Goal: Task Accomplishment & Management: Use online tool/utility

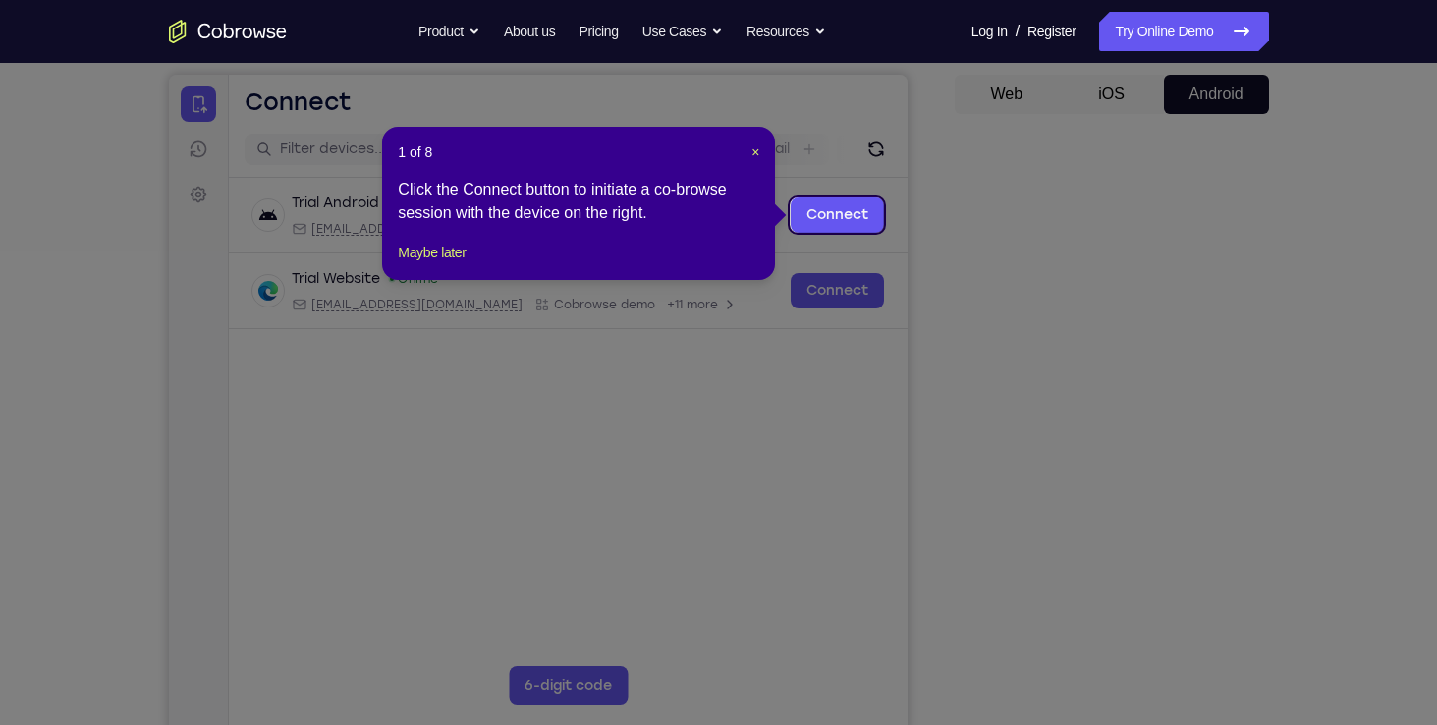
click at [1190, 601] on icon at bounding box center [725, 362] width 1451 height 725
click at [462, 258] on div "1 of 8 × Click the Connect button to initiate a co-browse session with the devi…" at bounding box center [578, 203] width 393 height 153
click at [459, 264] on button "Maybe later" at bounding box center [432, 253] width 68 height 24
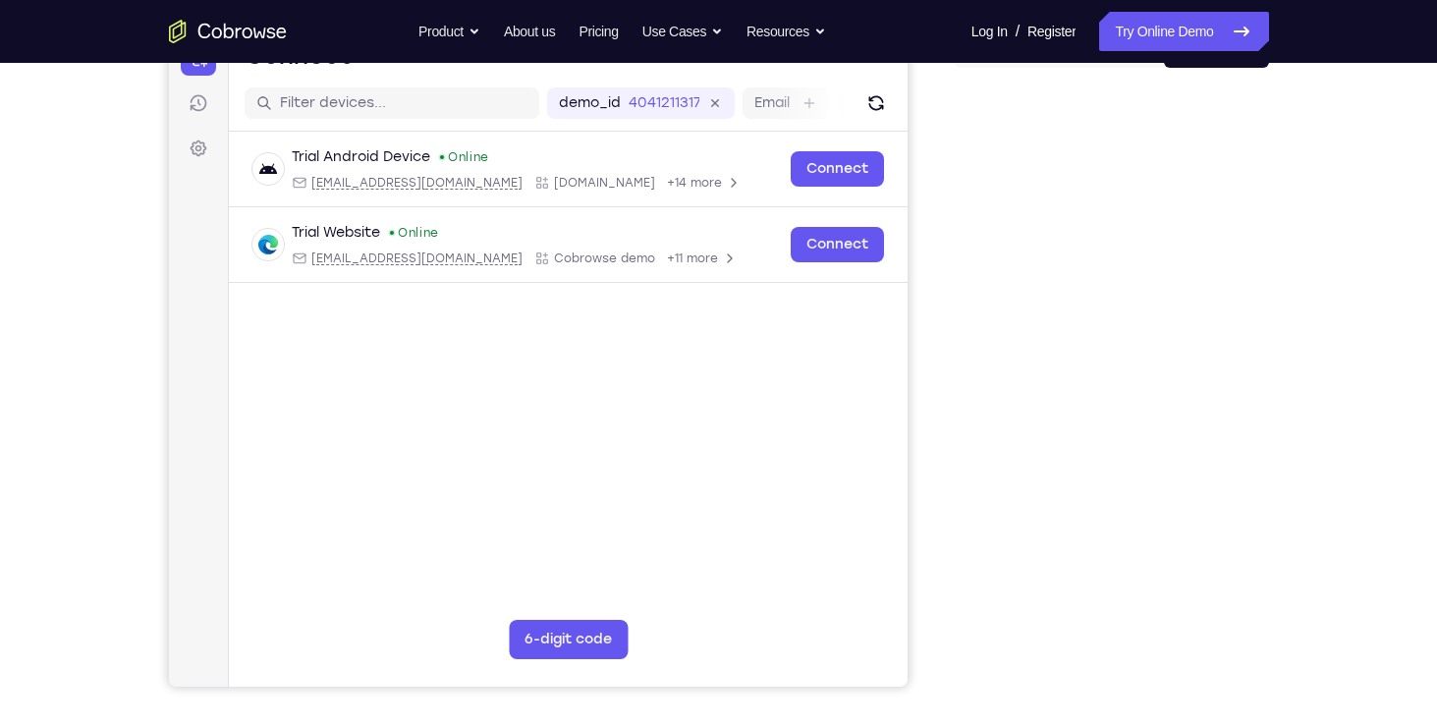
scroll to position [287, 0]
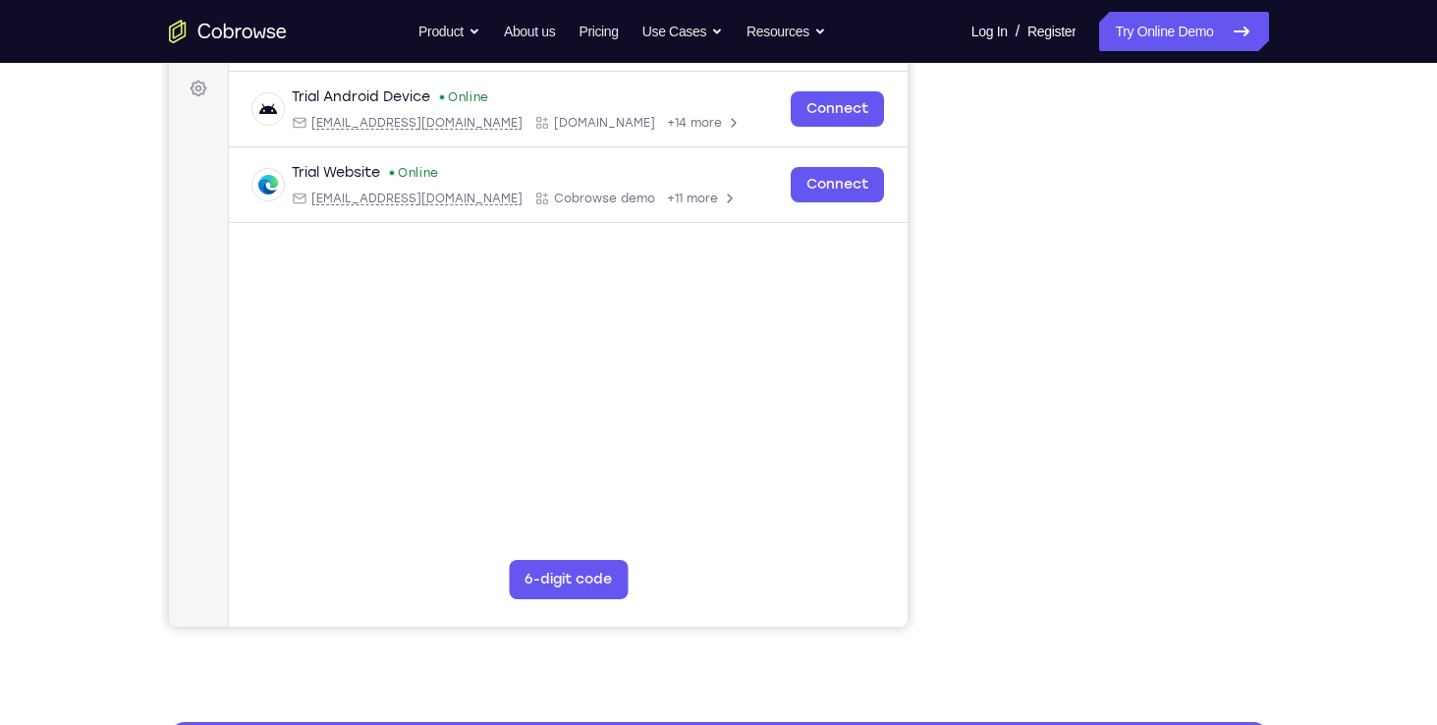
drag, startPoint x: 1308, startPoint y: 279, endPoint x: 1301, endPoint y: 389, distance: 110.2
click at [1301, 389] on div "Your Support Agent Your Customer Web iOS Android Next Steps We’d be happy to gi…" at bounding box center [718, 423] width 1257 height 1295
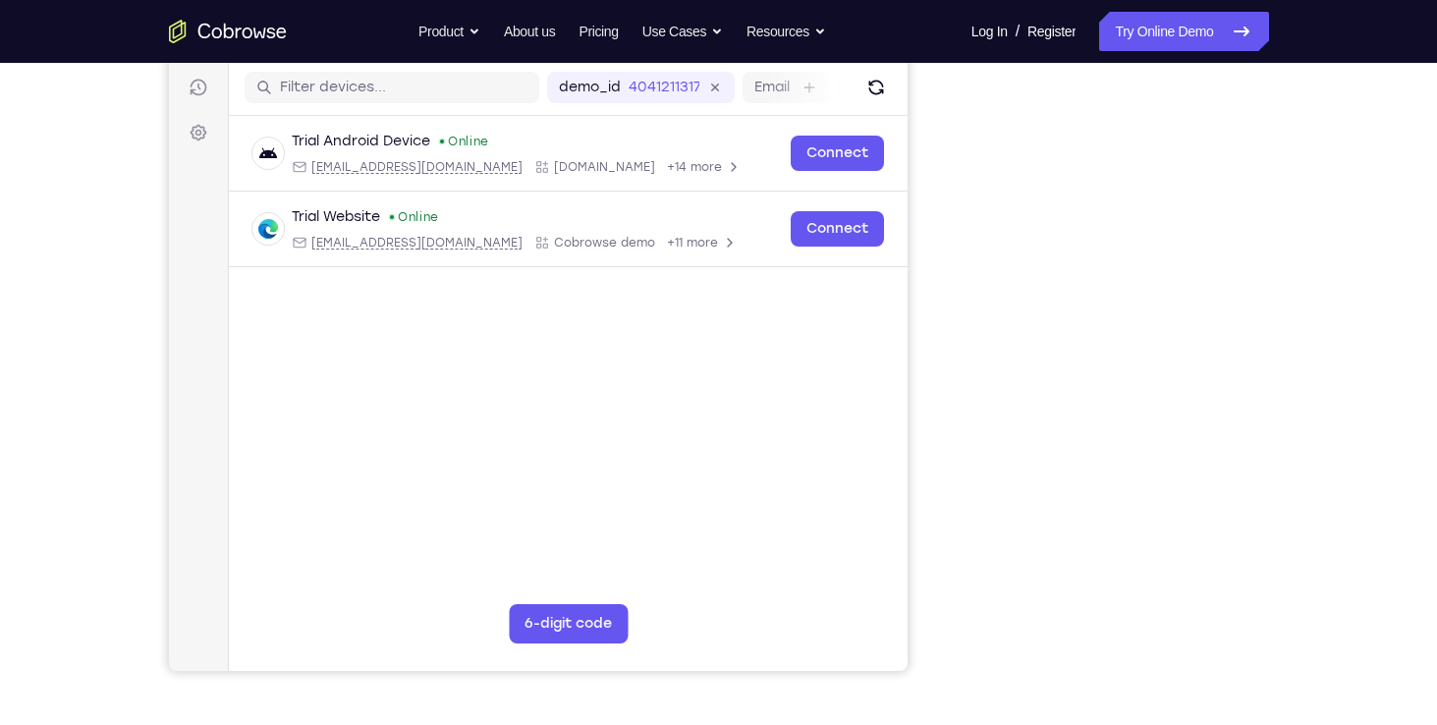
scroll to position [229, 0]
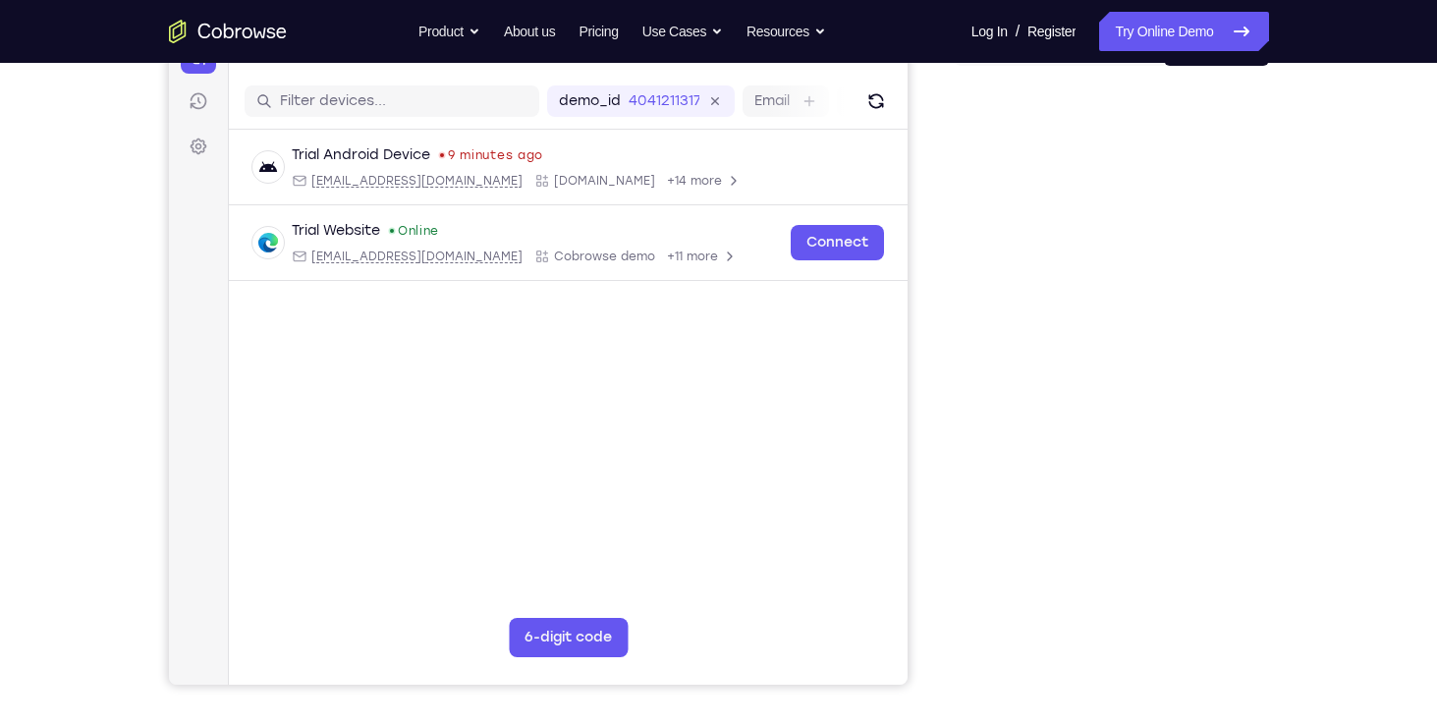
click at [918, 450] on div "Your Support Agent Your Customer Web iOS Android" at bounding box center [719, 323] width 1100 height 726
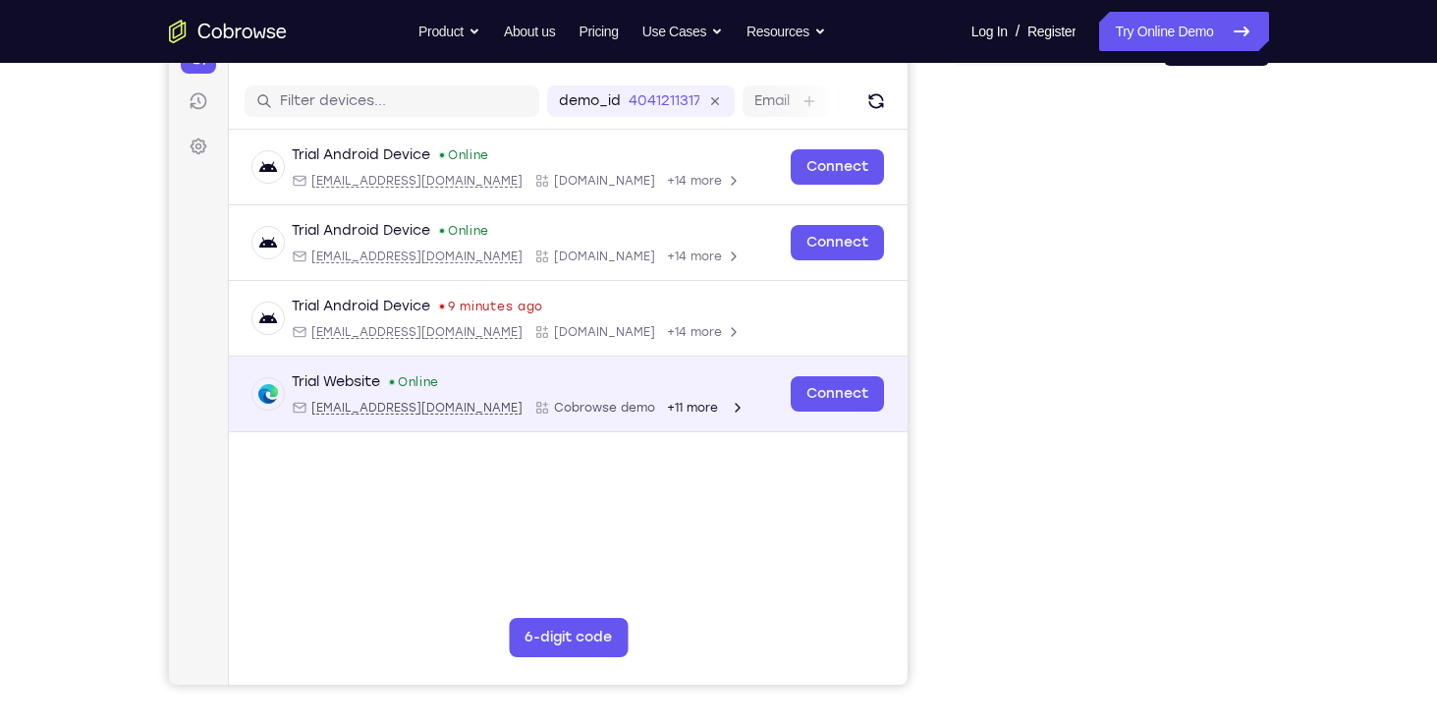
click at [666, 404] on div "+11 more" at bounding box center [705, 408] width 79 height 16
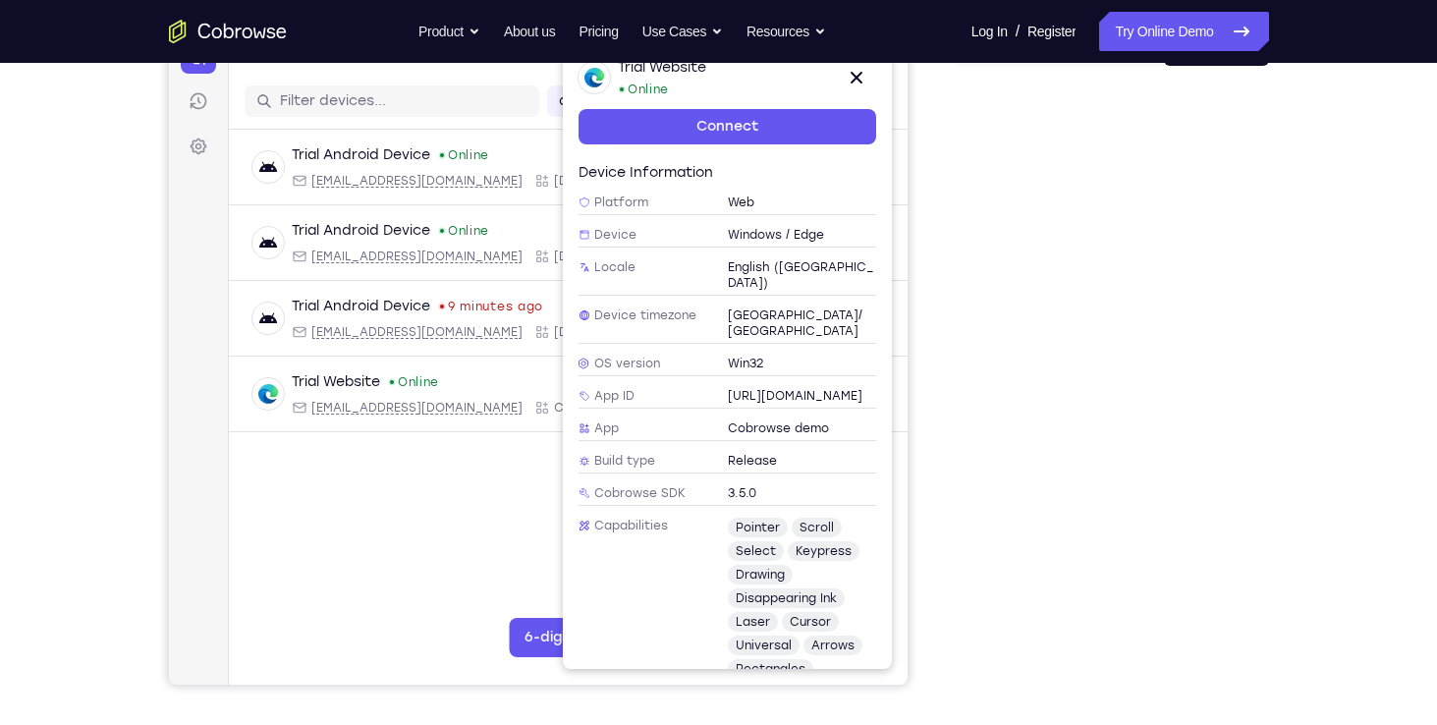
scroll to position [179, 0]
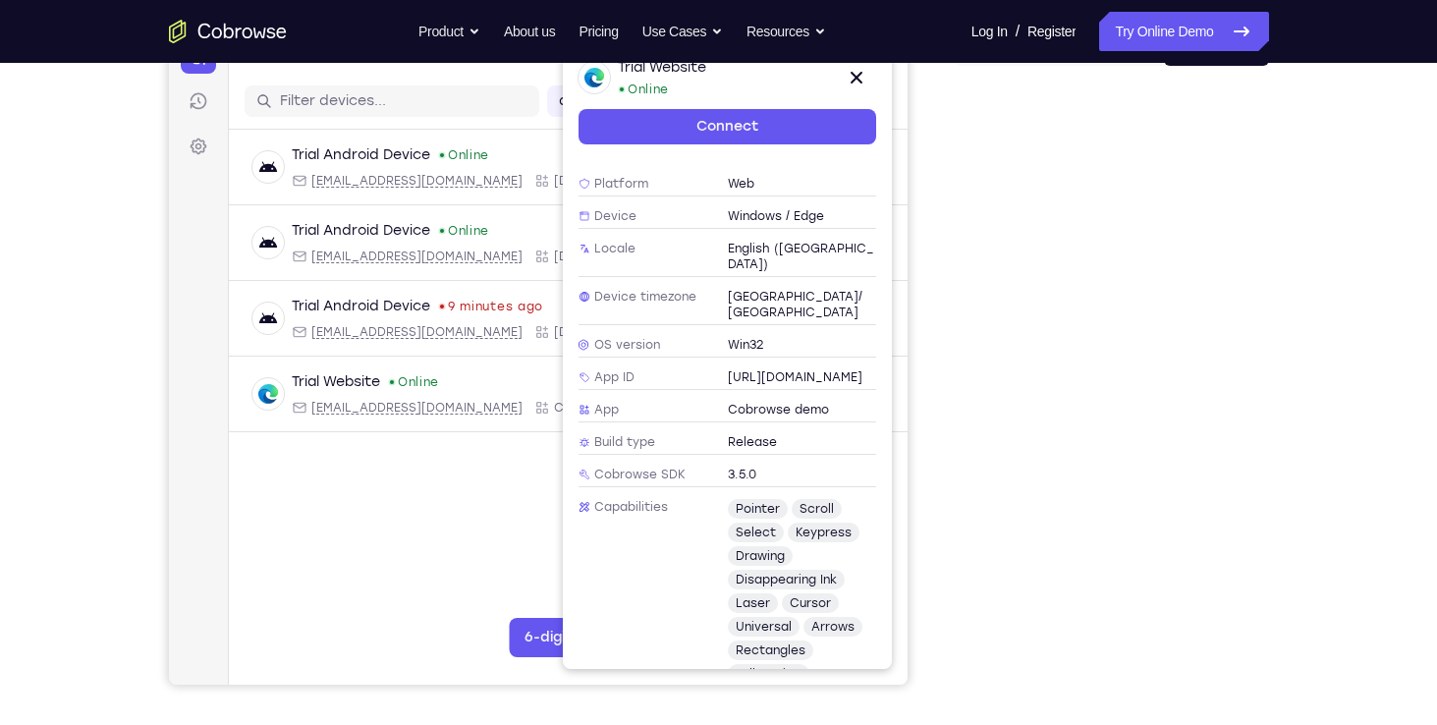
click at [348, 550] on main "demo_id 4041211317 4041211317 Email User ID Device ID Device name 6-digit code …" at bounding box center [567, 403] width 679 height 658
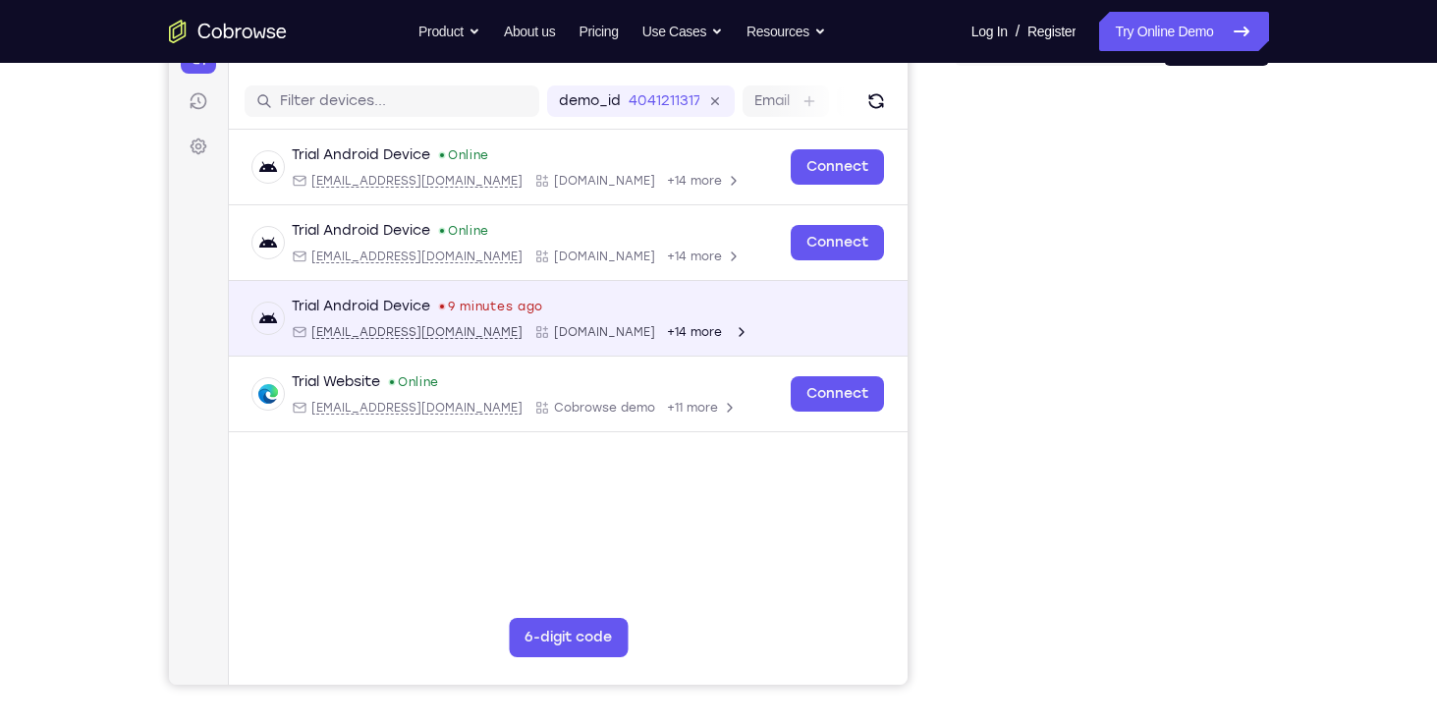
click at [666, 332] on span "+14 more" at bounding box center [693, 332] width 55 height 16
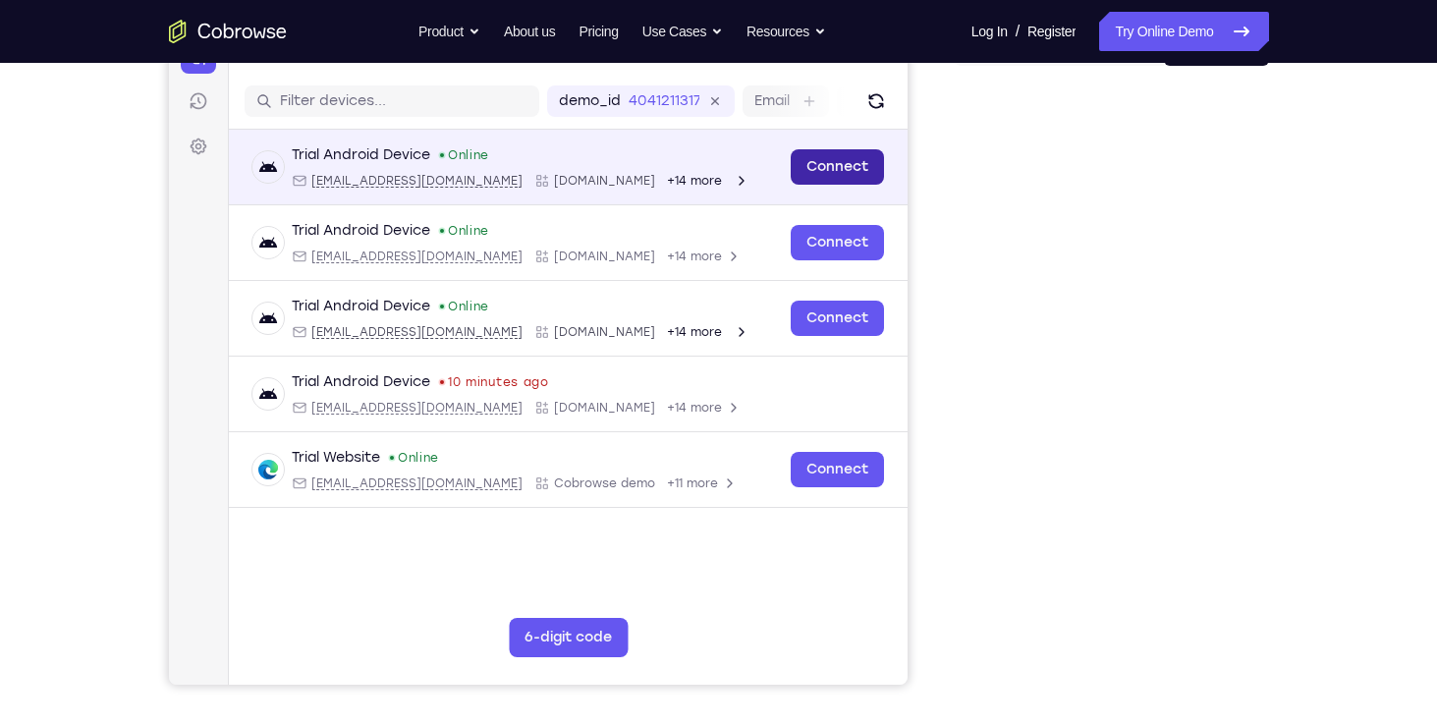
click at [828, 181] on link "Connect" at bounding box center [836, 166] width 93 height 35
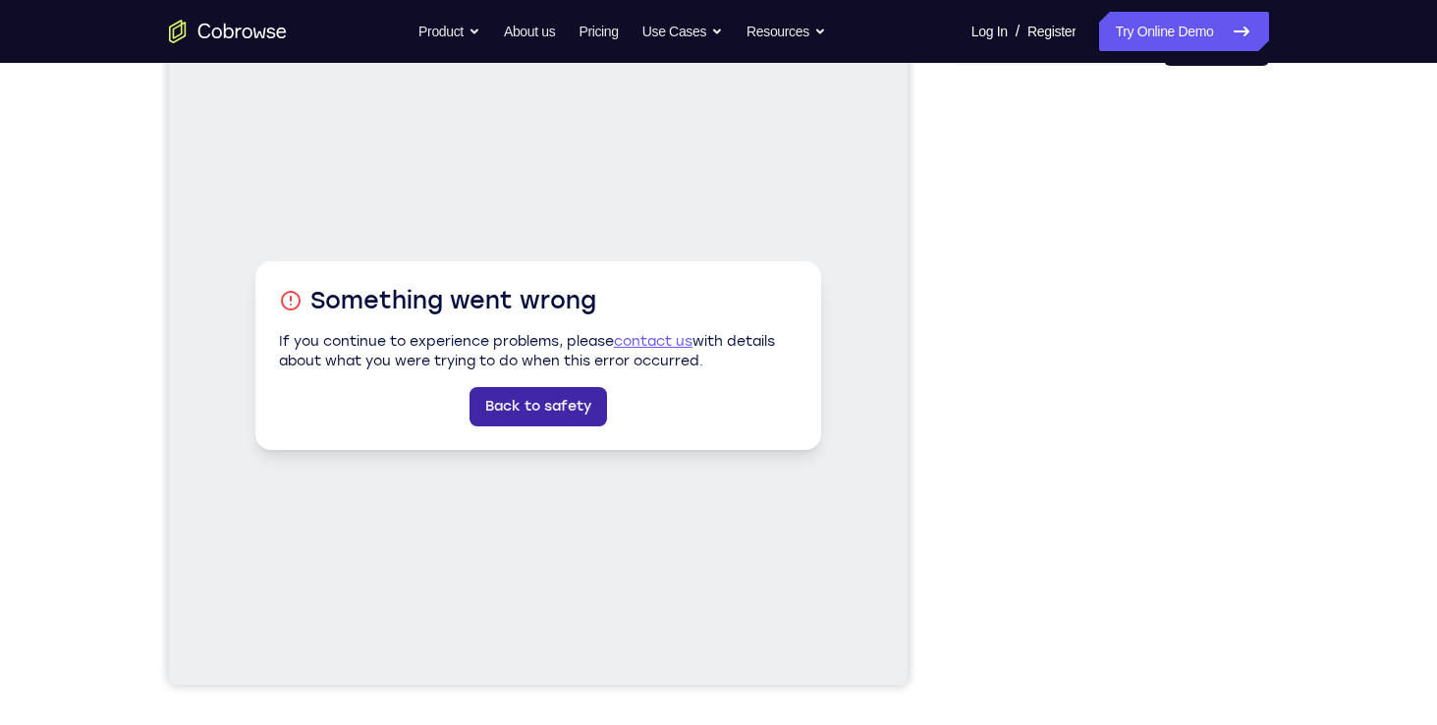
click at [513, 410] on link "Back to safety" at bounding box center [536, 406] width 137 height 39
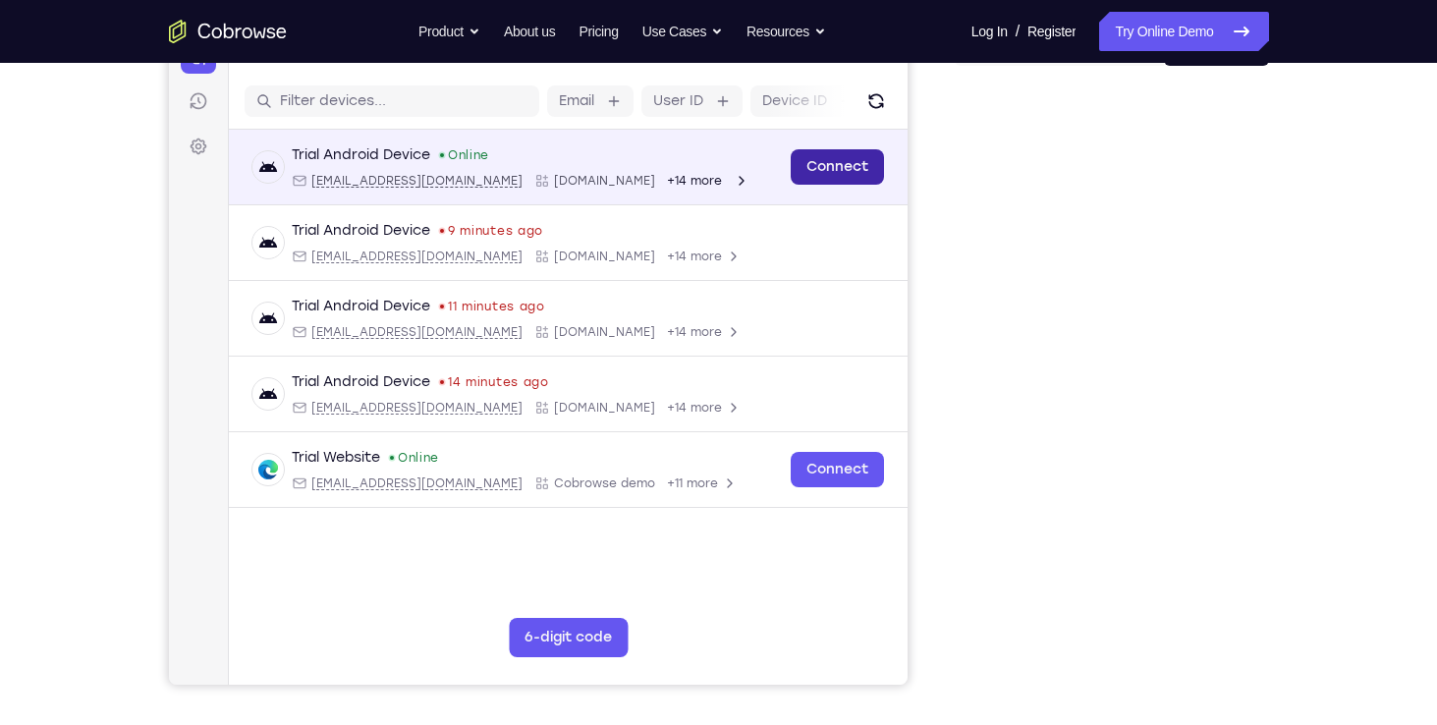
click at [846, 157] on link "Connect" at bounding box center [836, 166] width 93 height 35
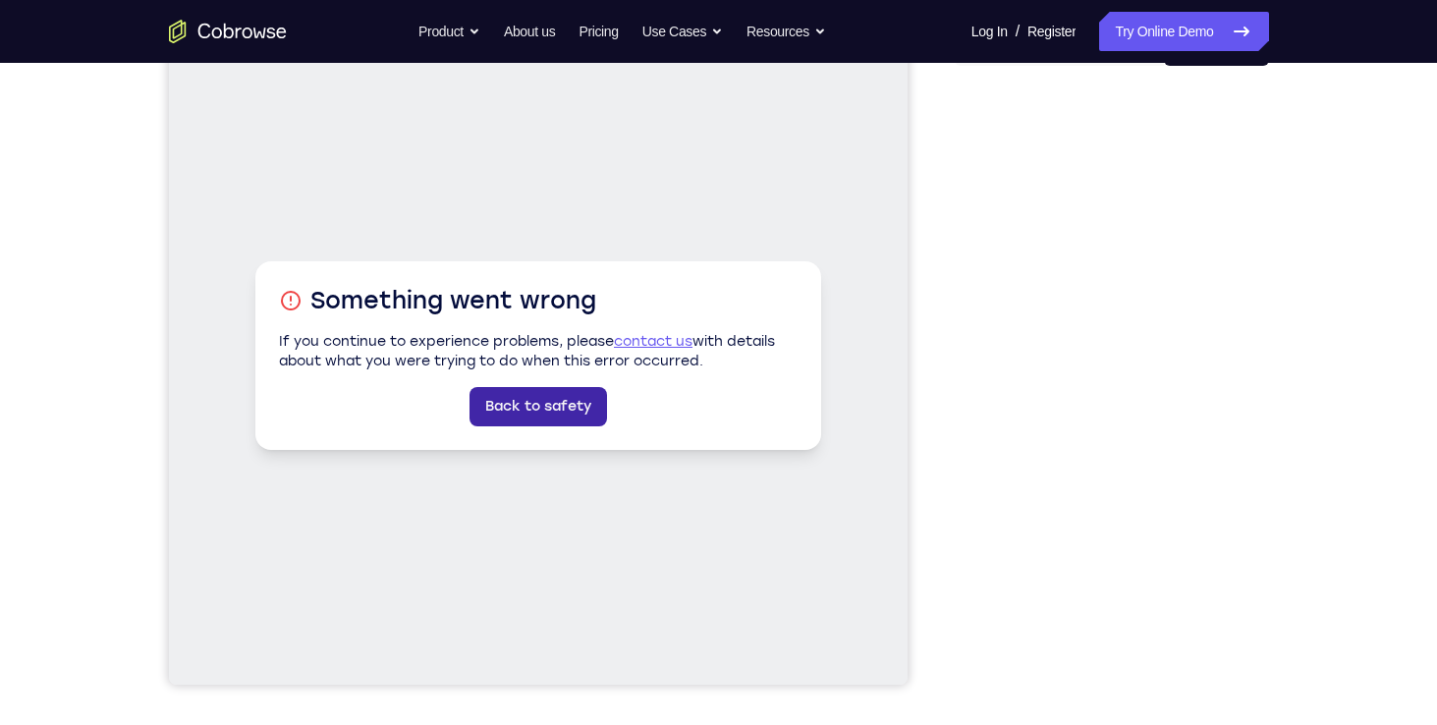
click at [578, 410] on link "Back to safety" at bounding box center [536, 406] width 137 height 39
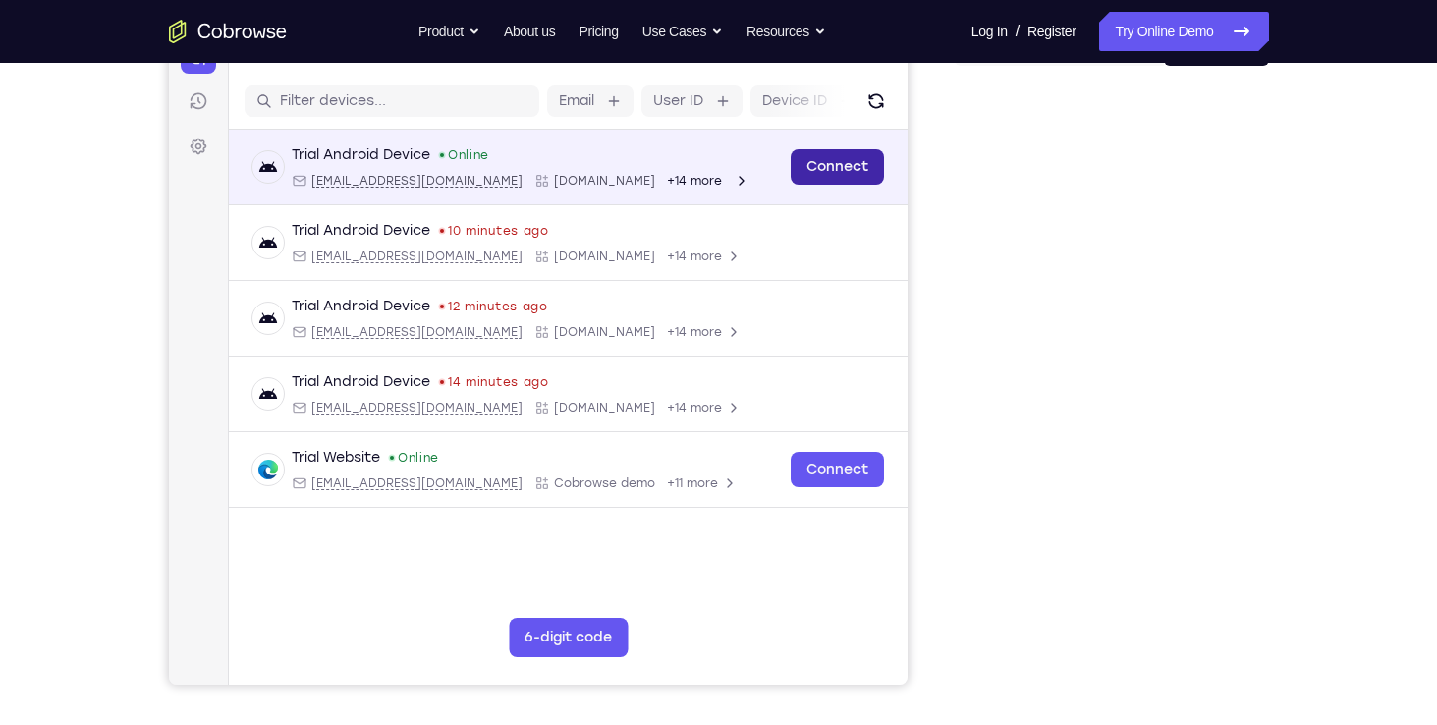
click at [815, 168] on link "Connect" at bounding box center [836, 166] width 93 height 35
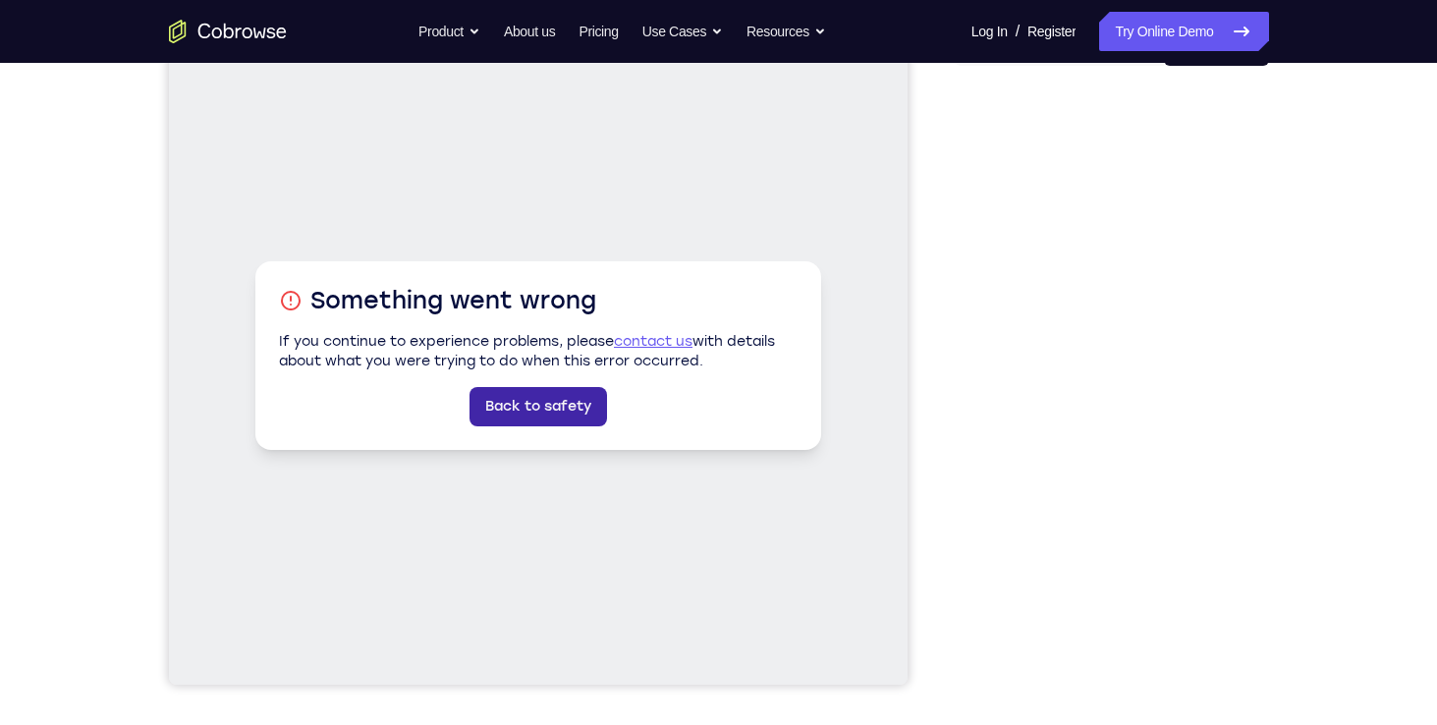
click at [558, 415] on link "Back to safety" at bounding box center [536, 406] width 137 height 39
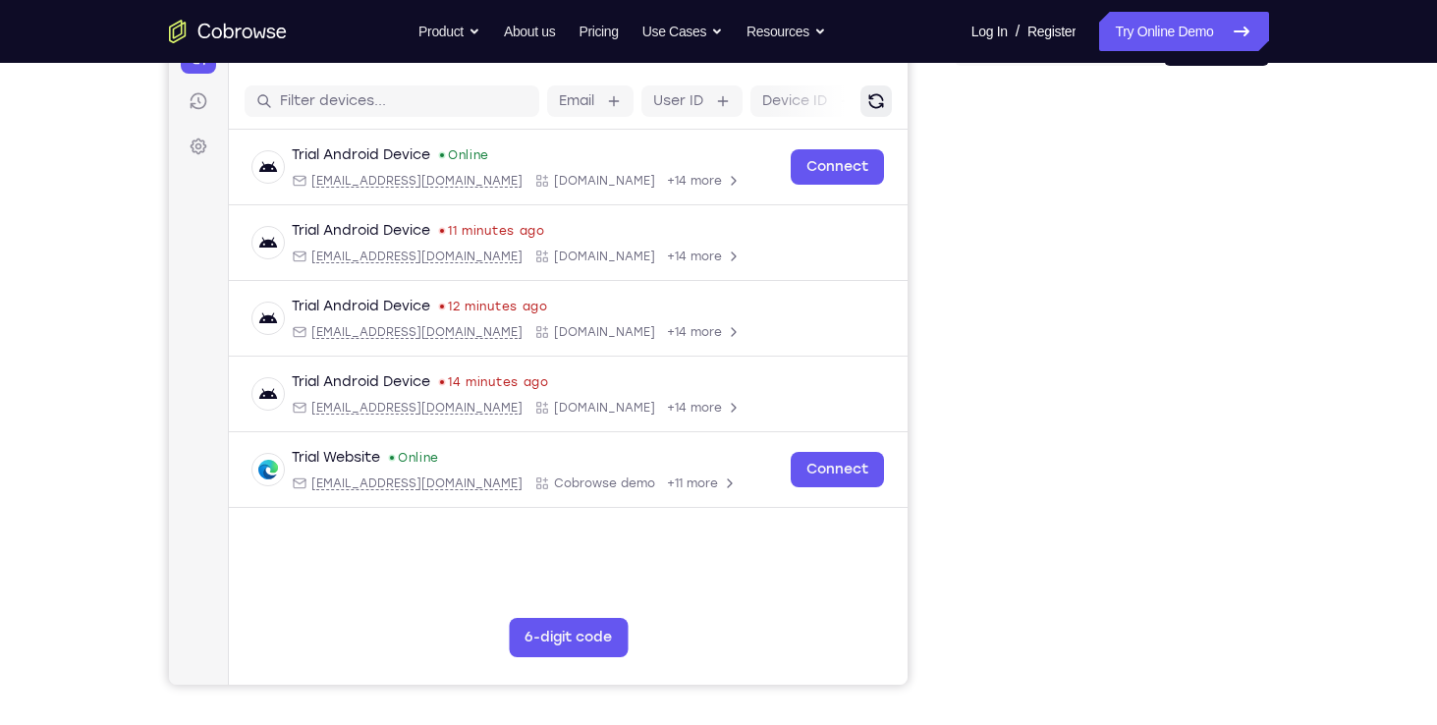
click at [883, 102] on icon "Refresh" at bounding box center [875, 101] width 20 height 20
click at [866, 103] on icon "Refresh" at bounding box center [875, 101] width 20 height 20
click at [210, 99] on link "Sessions" at bounding box center [197, 100] width 35 height 35
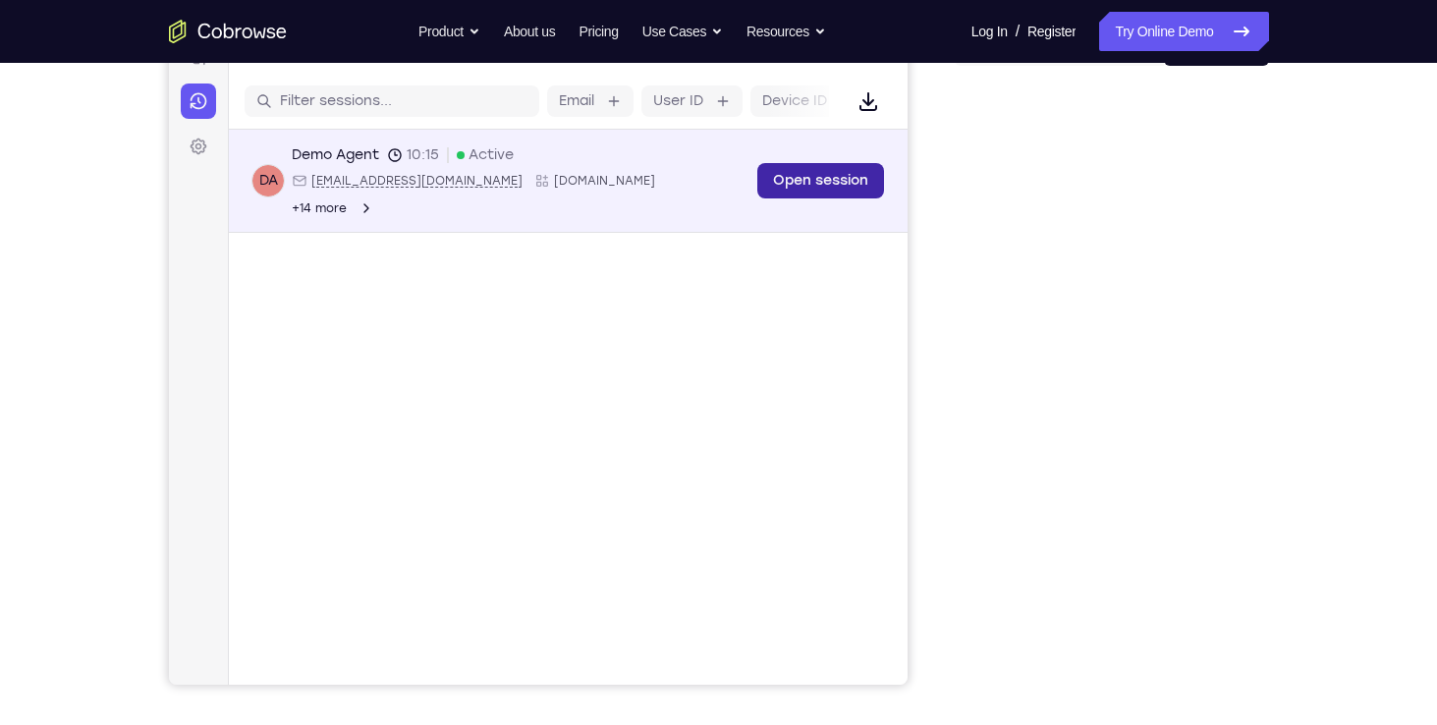
click at [770, 166] on link "Open session" at bounding box center [819, 180] width 127 height 35
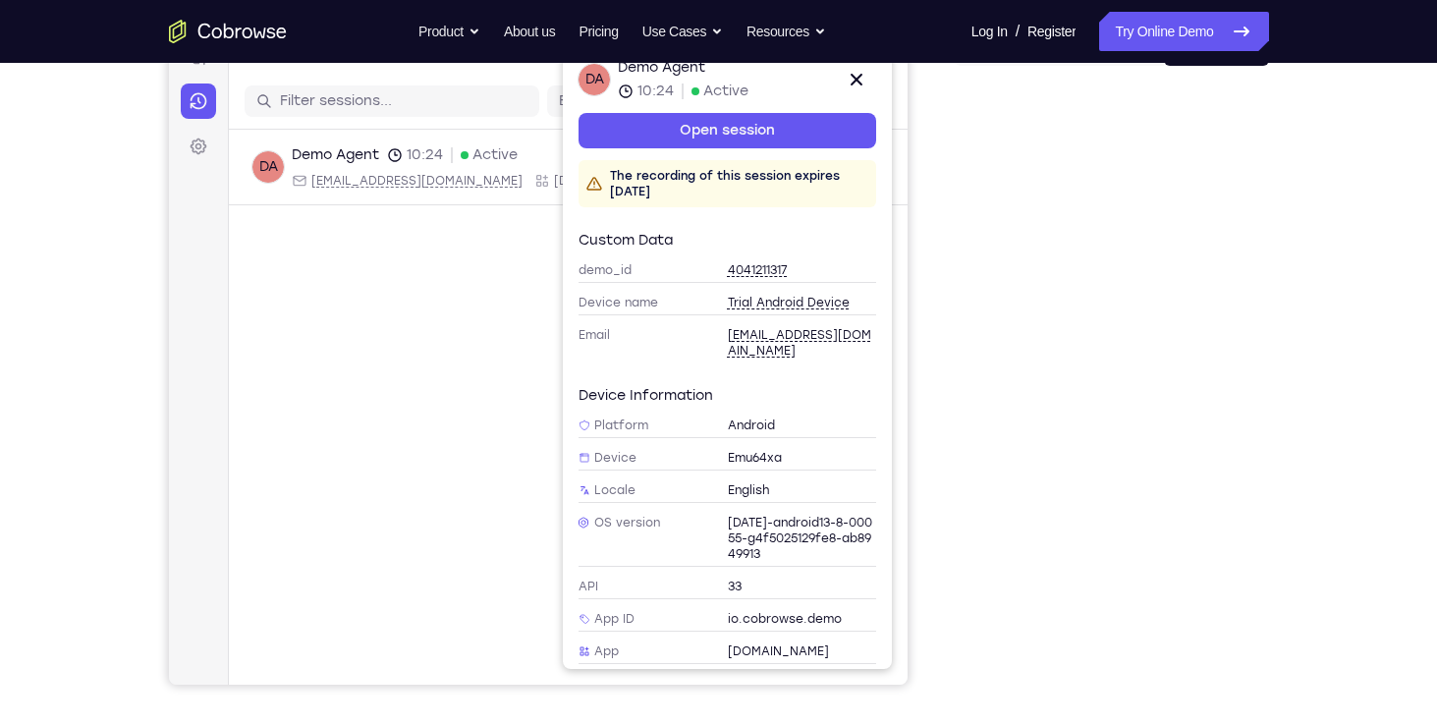
drag, startPoint x: 748, startPoint y: 142, endPoint x: 596, endPoint y: 236, distance: 178.5
click at [596, 236] on div "Custom data" at bounding box center [726, 241] width 298 height 20
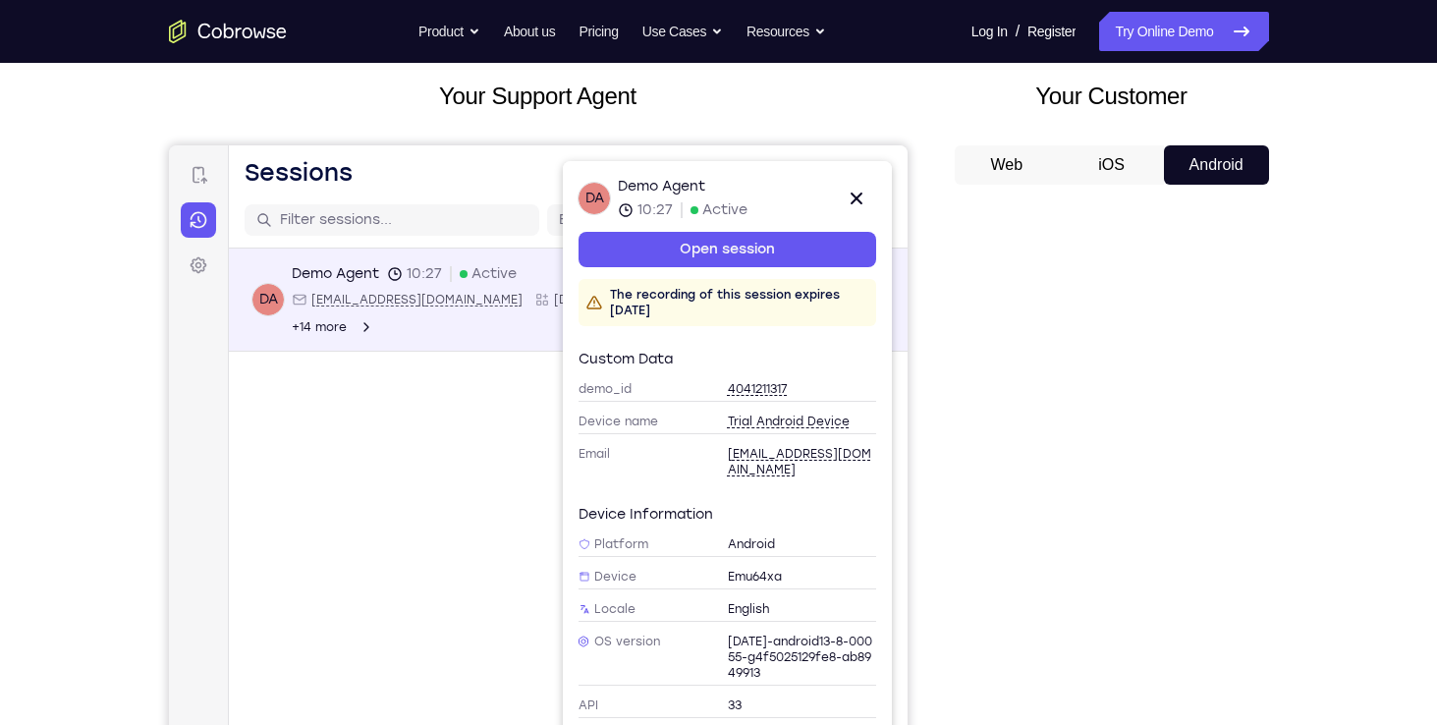
scroll to position [0, 0]
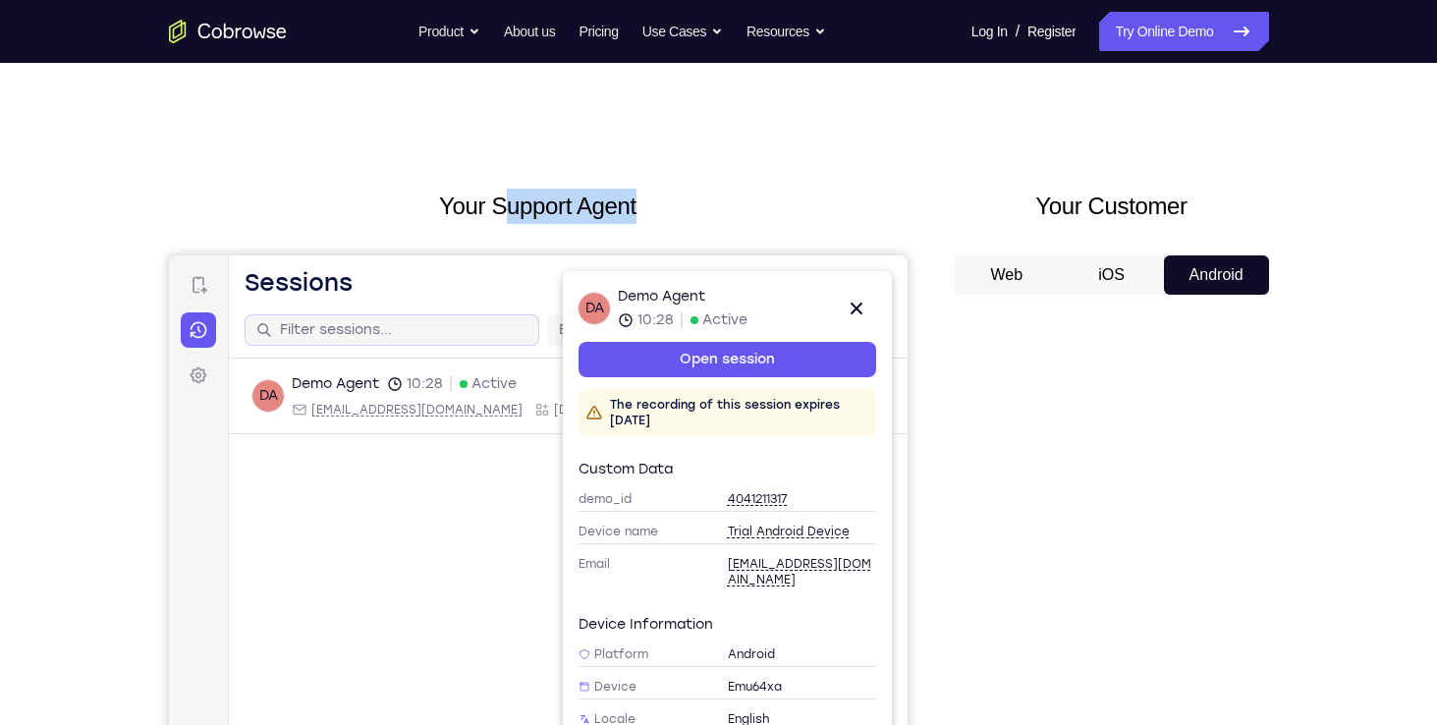
drag, startPoint x: 655, startPoint y: 405, endPoint x: 493, endPoint y: 328, distance: 179.2
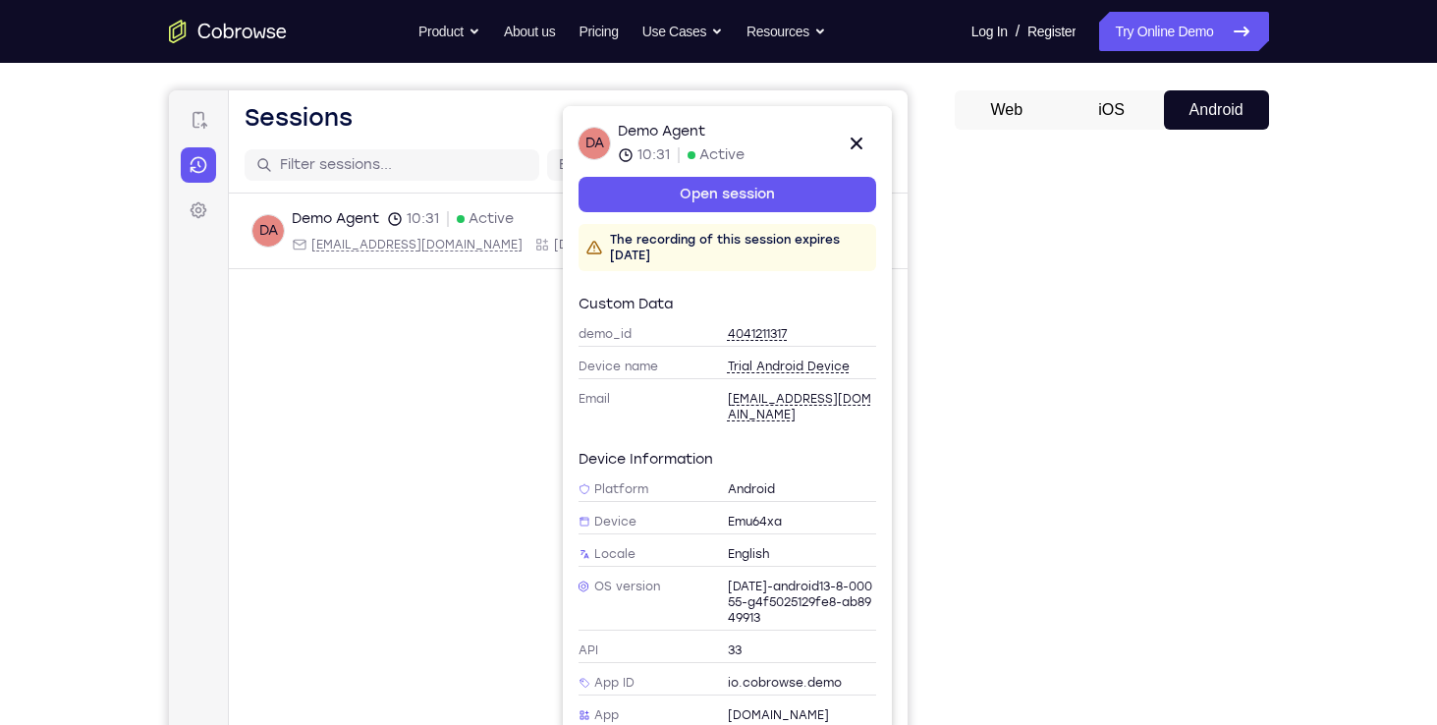
scroll to position [131, 0]
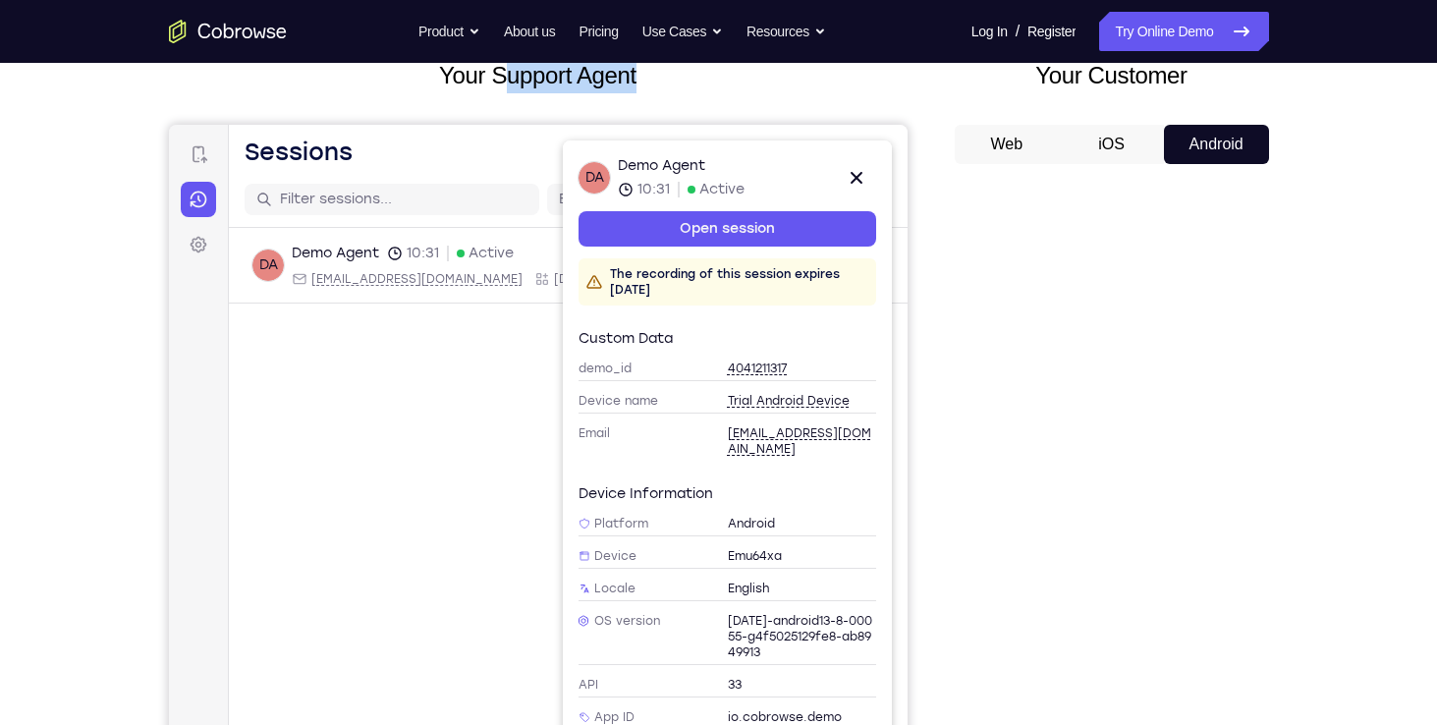
click at [1116, 147] on button "iOS" at bounding box center [1111, 144] width 105 height 39
click at [1196, 142] on button "Android" at bounding box center [1216, 144] width 105 height 39
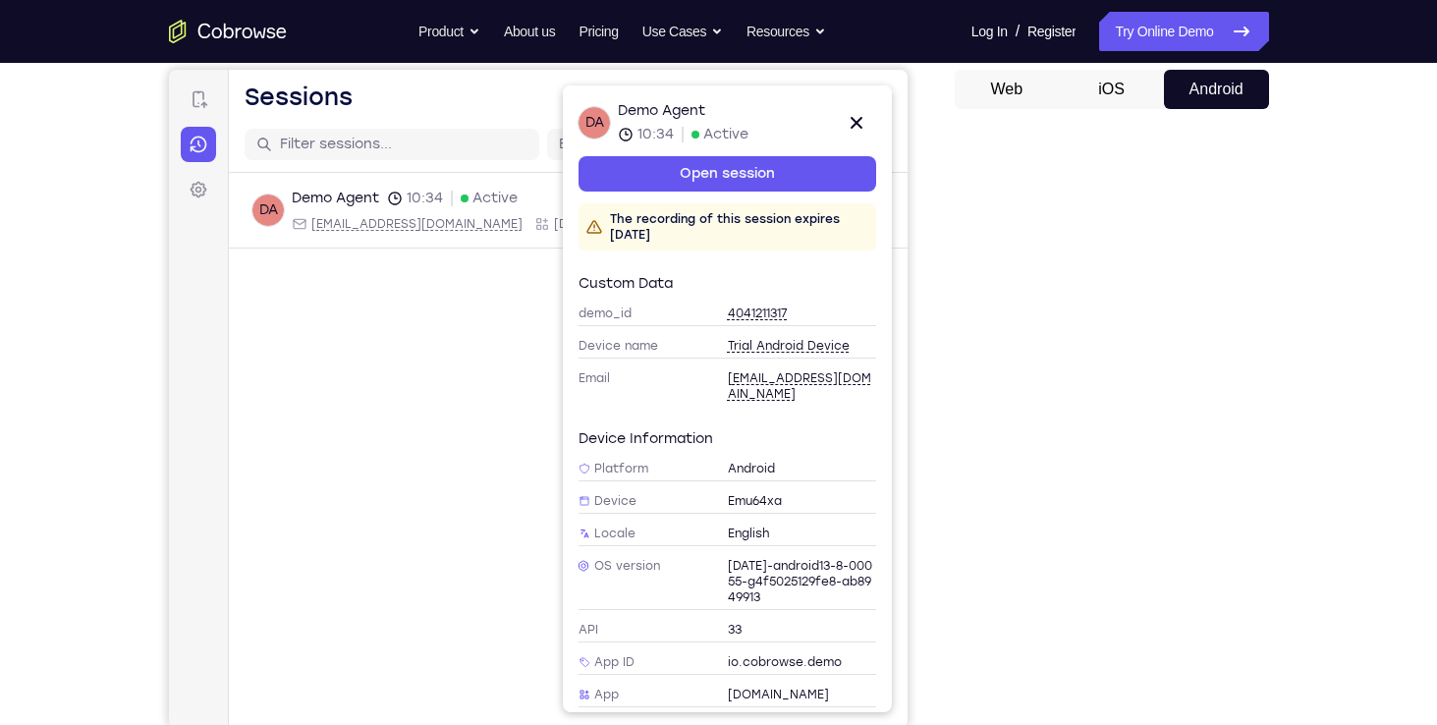
scroll to position [212, 0]
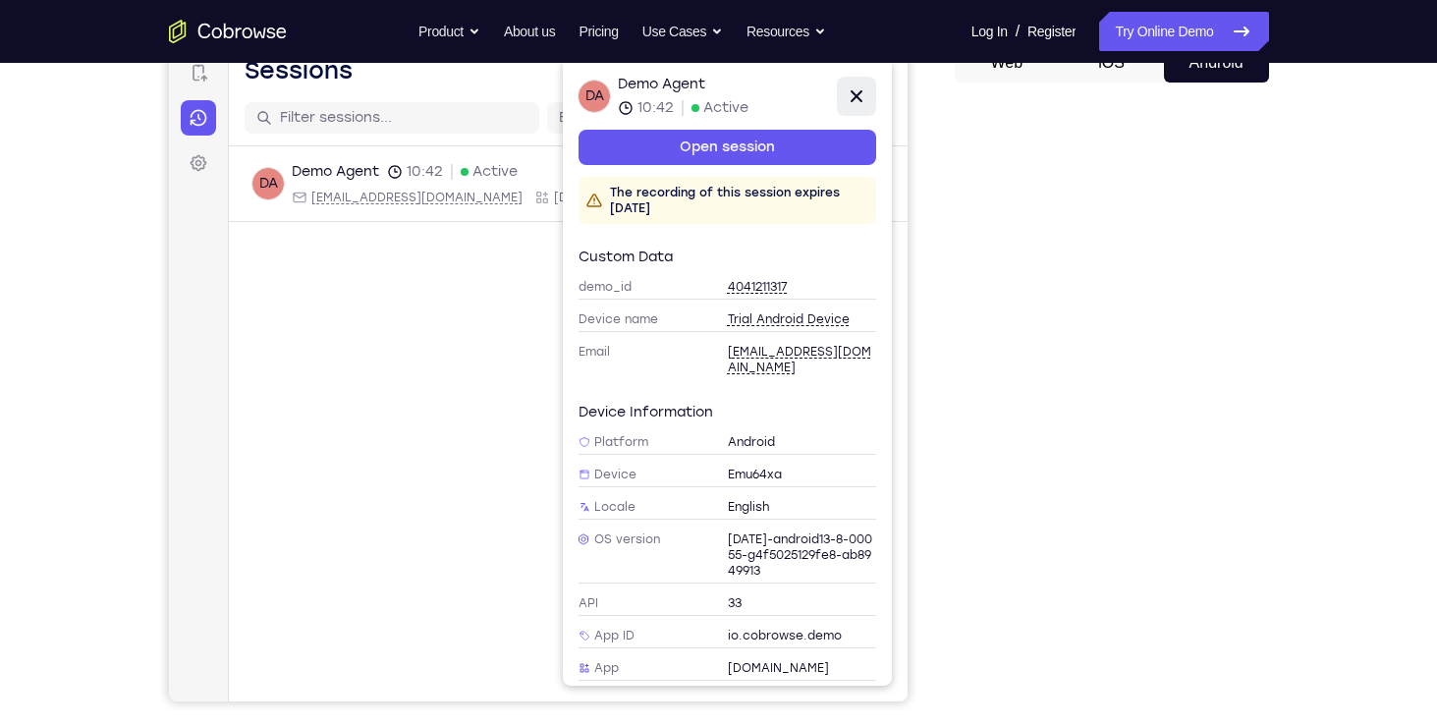
click at [861, 102] on icon at bounding box center [856, 96] width 24 height 24
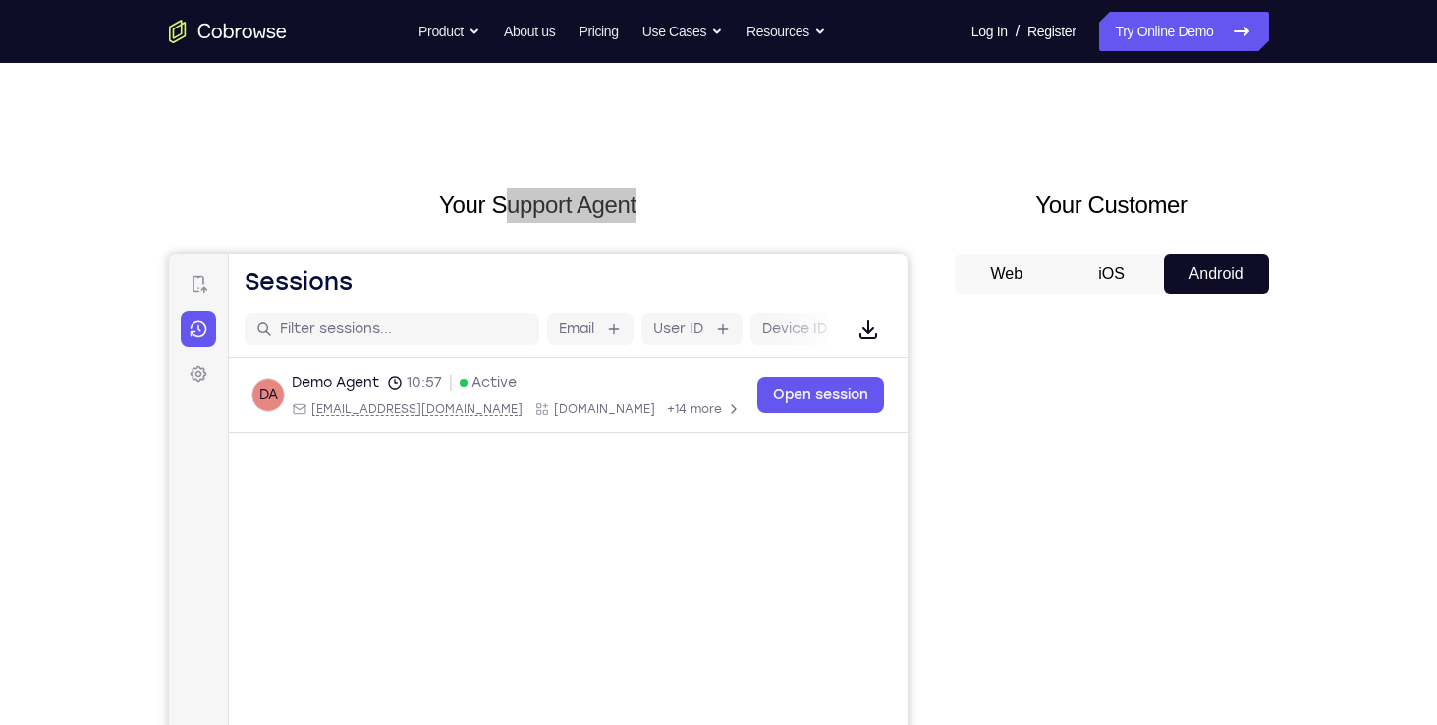
scroll to position [0, 0]
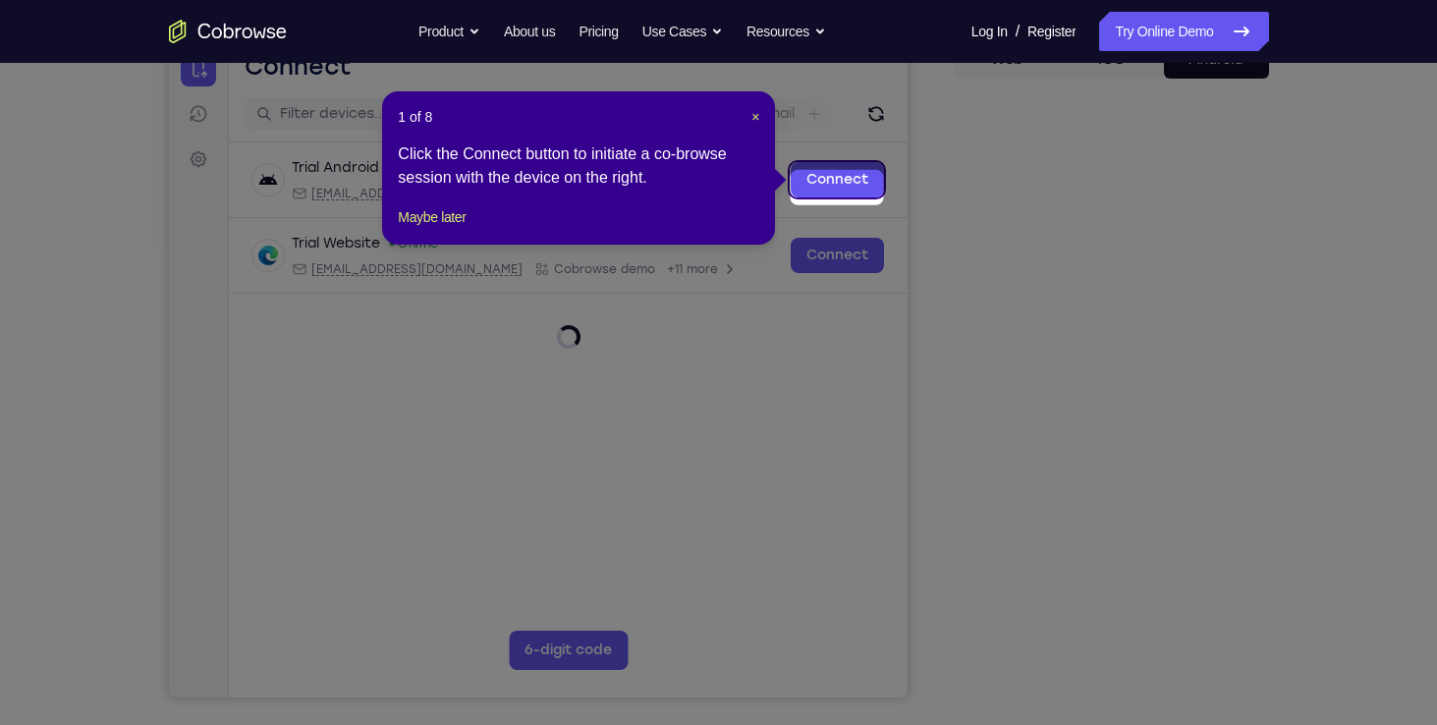
scroll to position [208, 0]
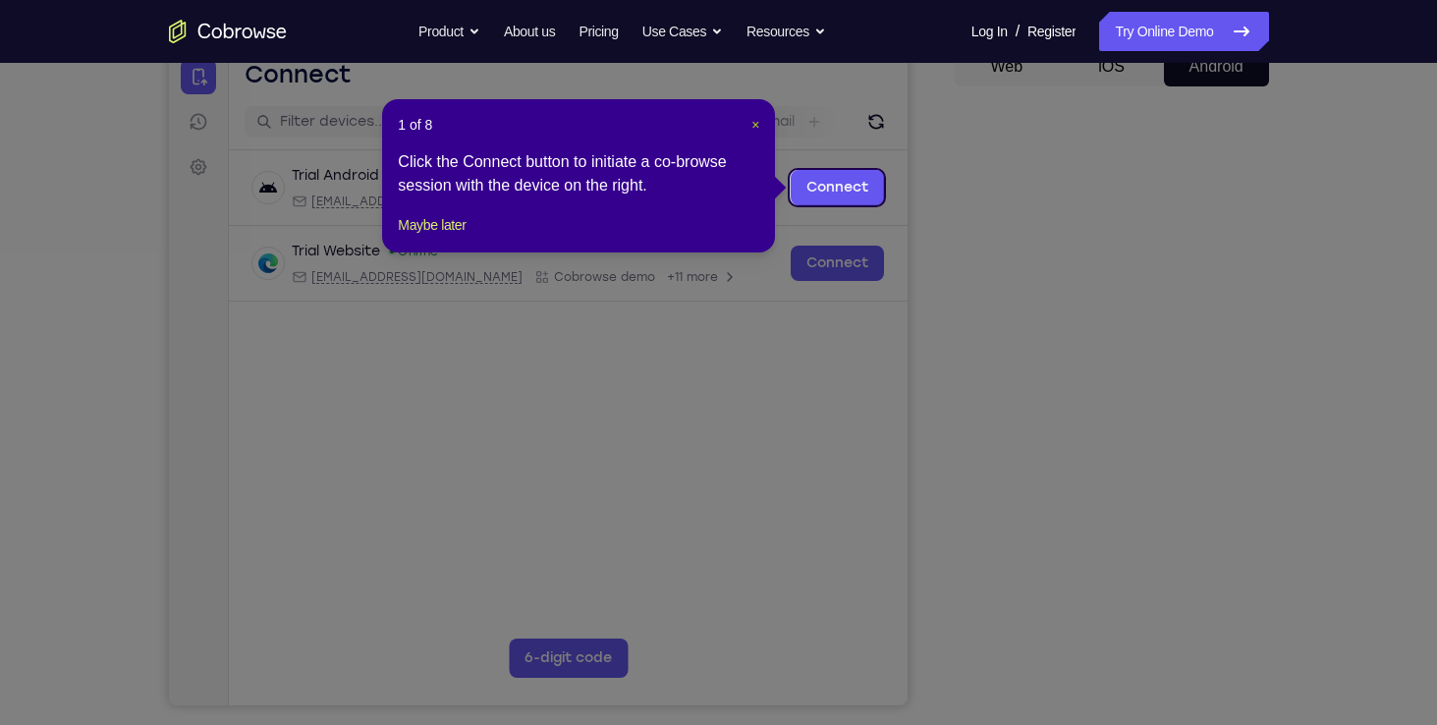
click at [756, 131] on span "×" at bounding box center [755, 125] width 8 height 16
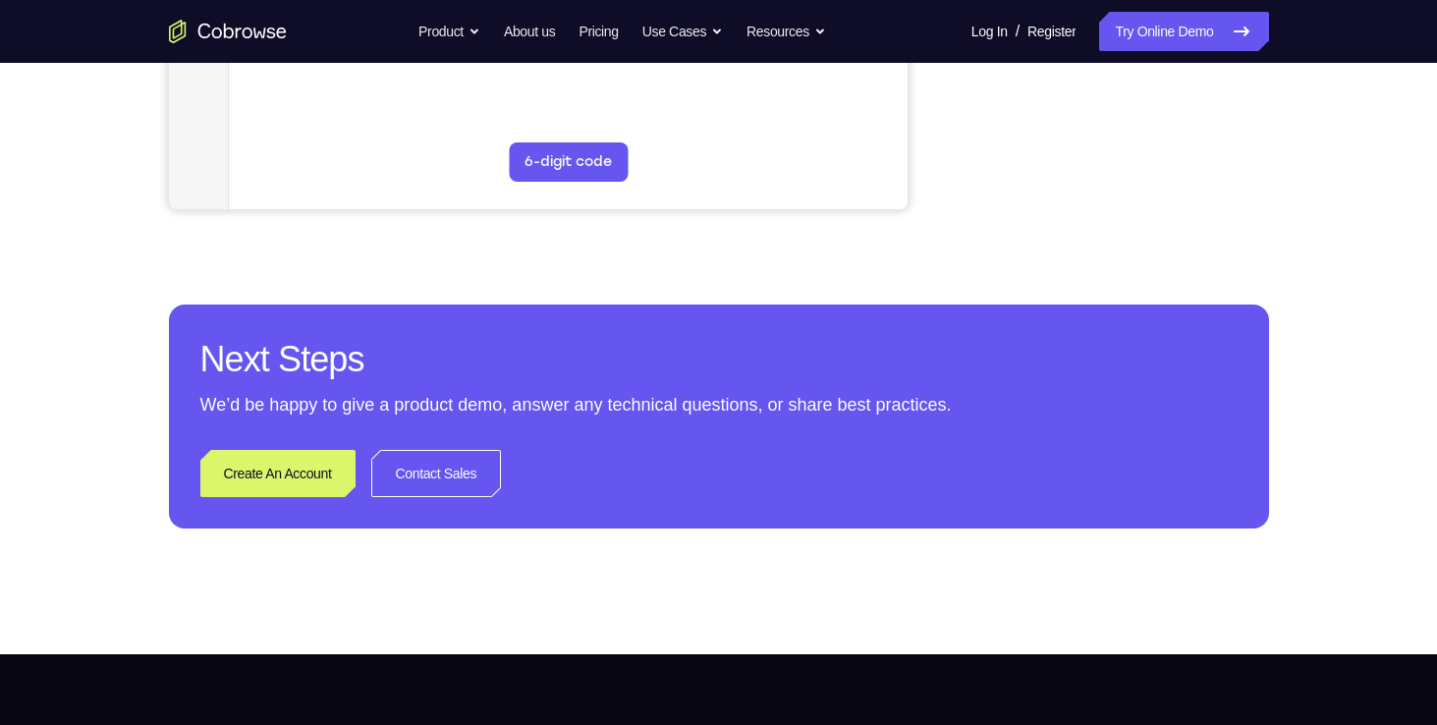
scroll to position [746, 0]
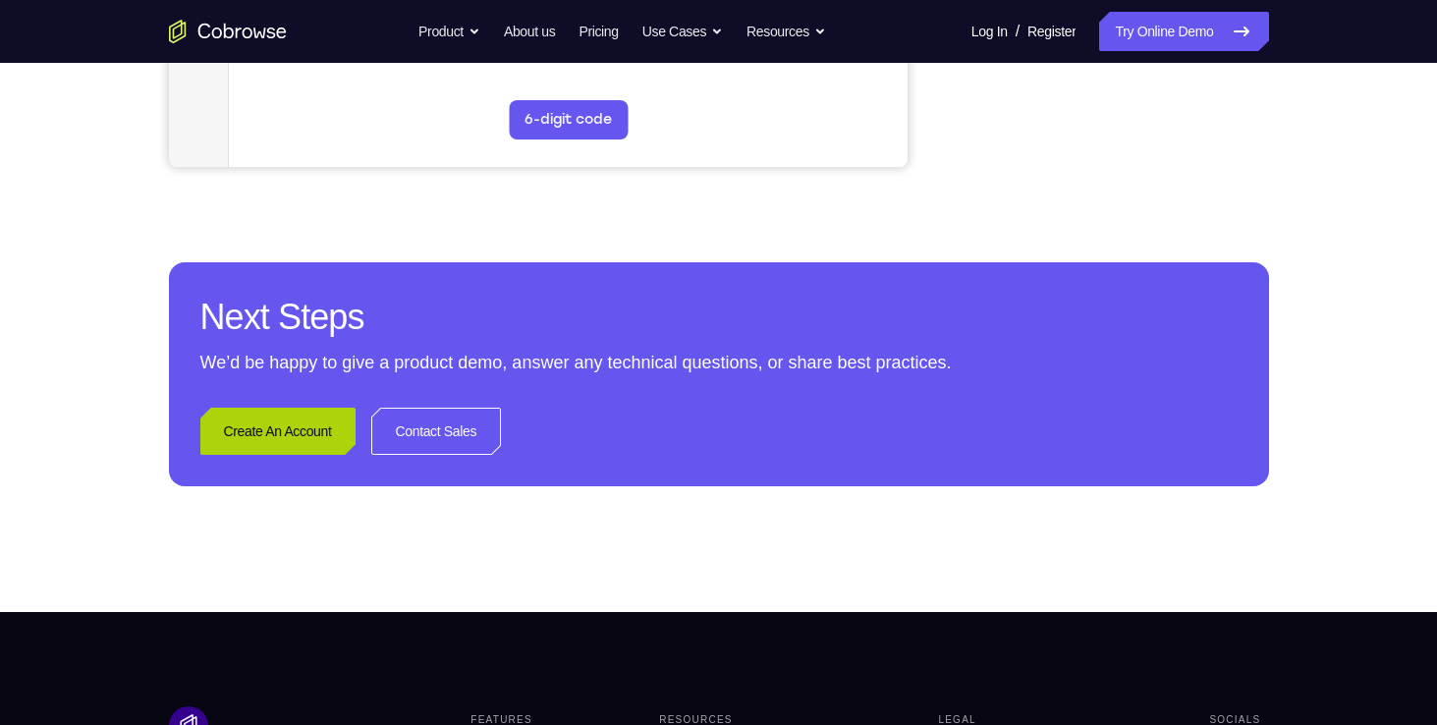
click at [236, 434] on link "Create An Account" at bounding box center [277, 431] width 155 height 47
